Goal: Navigation & Orientation: Find specific page/section

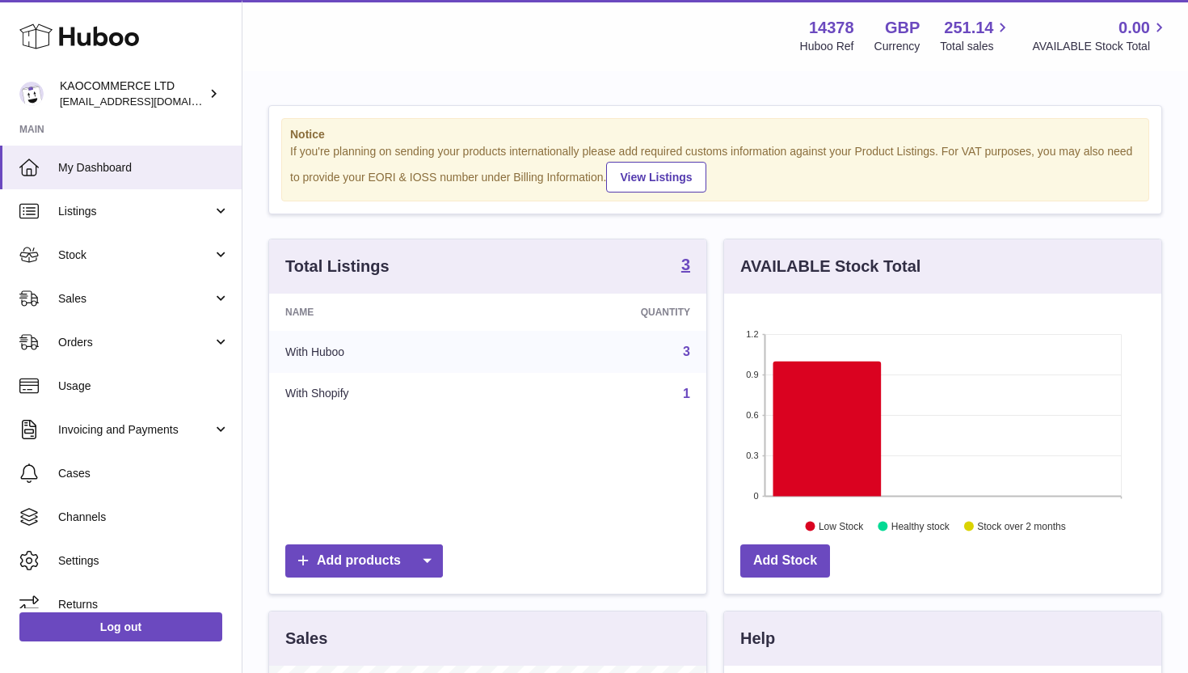
scroll to position [252, 437]
click at [137, 259] on span "Stock" at bounding box center [135, 254] width 154 height 15
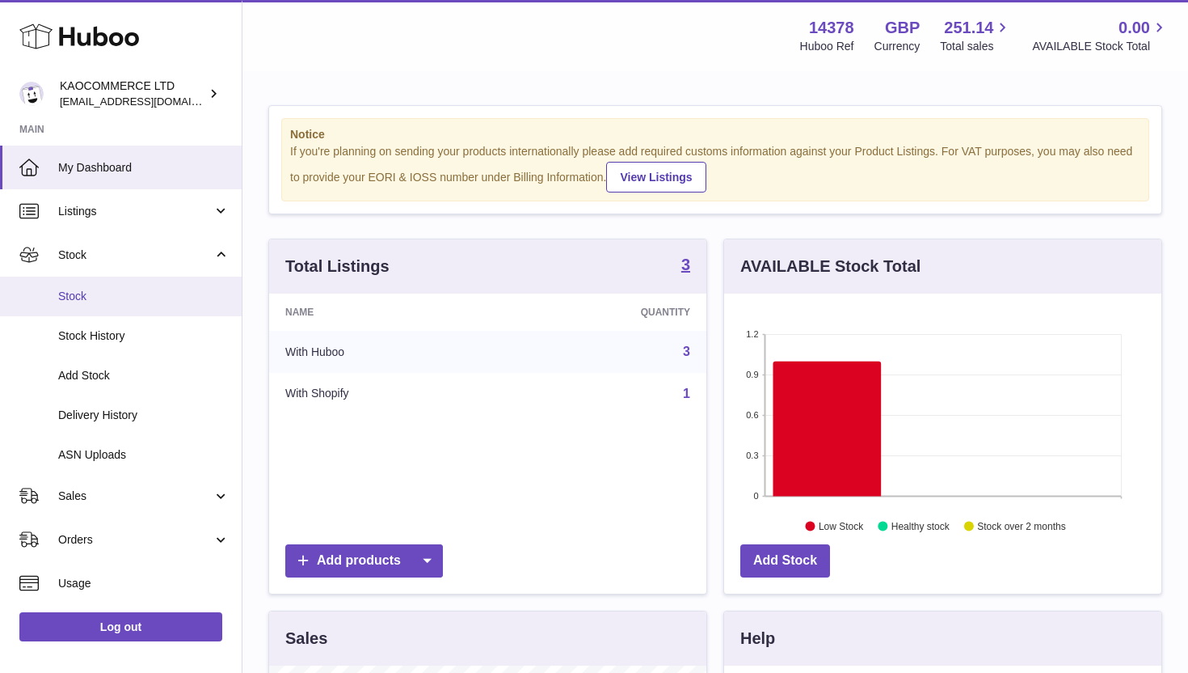
click at [115, 288] on link "Stock" at bounding box center [121, 296] width 242 height 40
